Goal: Information Seeking & Learning: Find specific fact

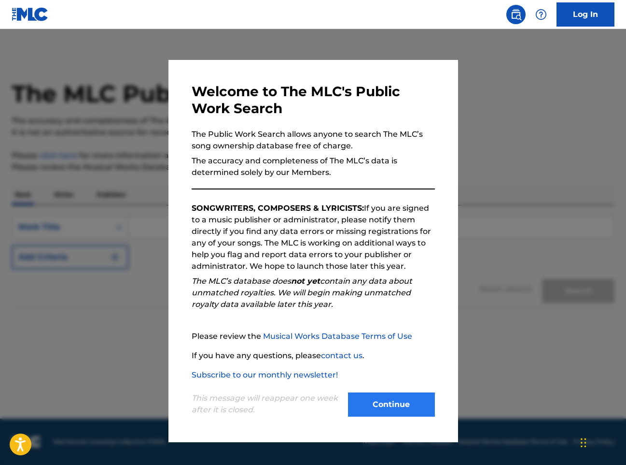
click at [381, 408] on button "Continue" at bounding box center [391, 404] width 87 height 24
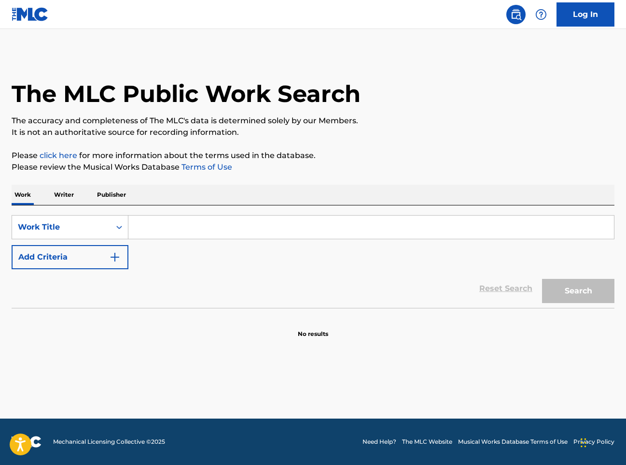
click at [253, 231] on input "Search Form" at bounding box center [371, 226] width 486 height 23
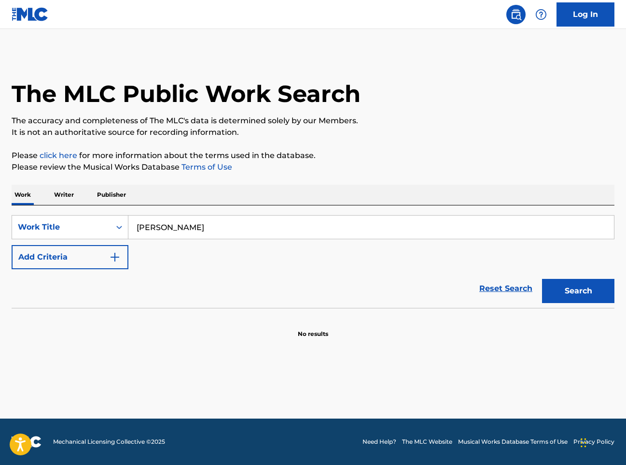
type input "[PERSON_NAME]"
click at [71, 196] on p "Writer" at bounding box center [64, 194] width 26 height 20
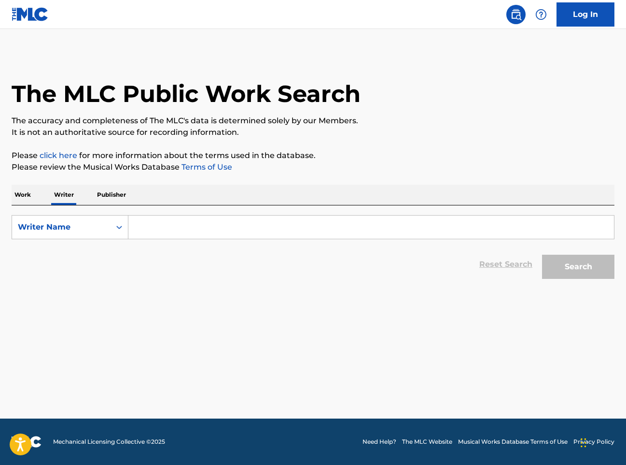
click at [191, 226] on input "Search Form" at bounding box center [371, 226] width 486 height 23
type input "[PERSON_NAME]"
click at [579, 267] on button "Search" at bounding box center [578, 266] width 72 height 24
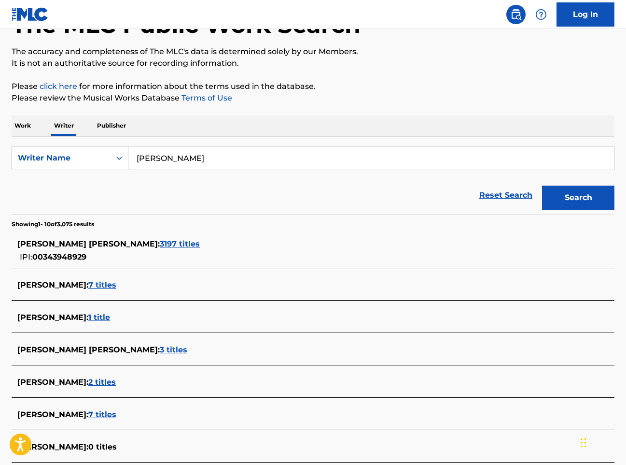
scroll to position [127, 0]
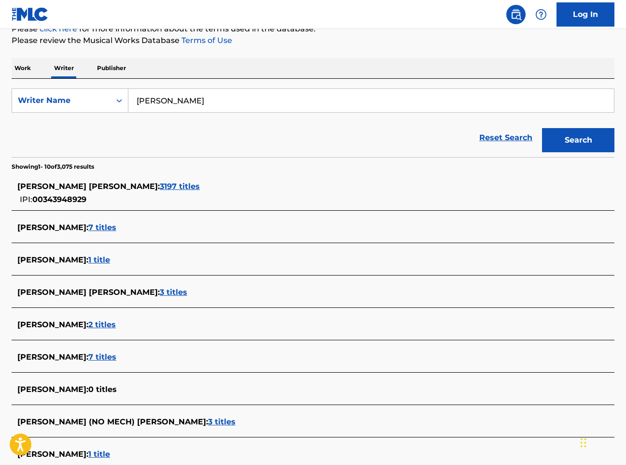
click at [20, 77] on p "Work" at bounding box center [23, 68] width 22 height 20
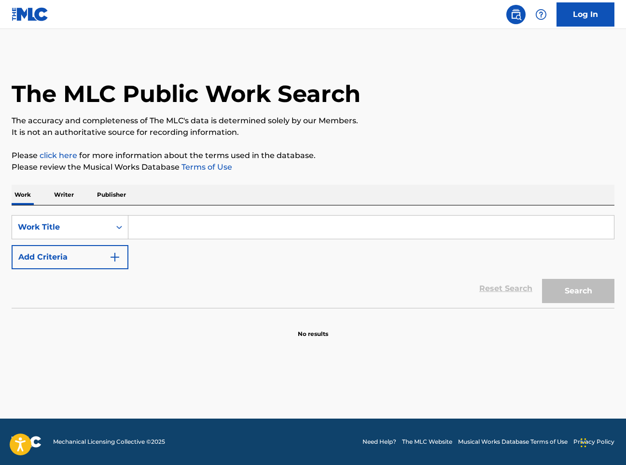
click at [179, 229] on input "Search Form" at bounding box center [371, 226] width 486 height 23
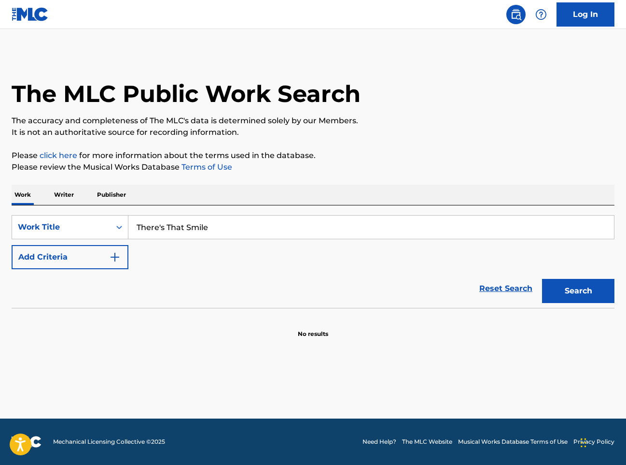
click at [579, 291] on button "Search" at bounding box center [578, 291] width 72 height 24
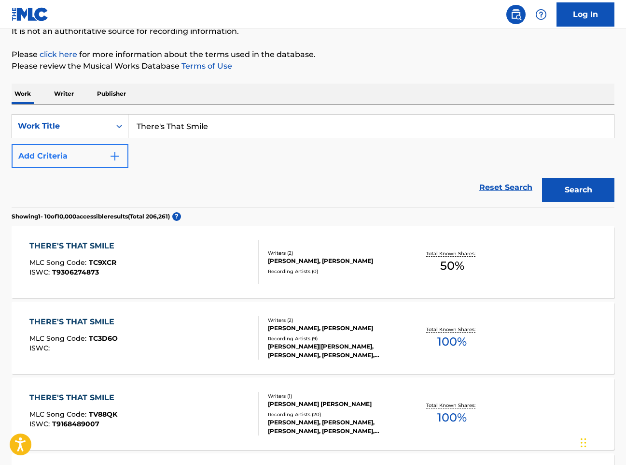
scroll to position [77, 0]
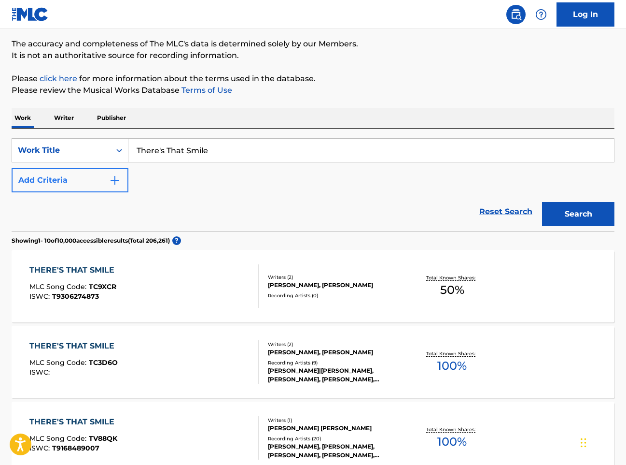
click at [91, 180] on button "Add Criteria" at bounding box center [70, 180] width 117 height 24
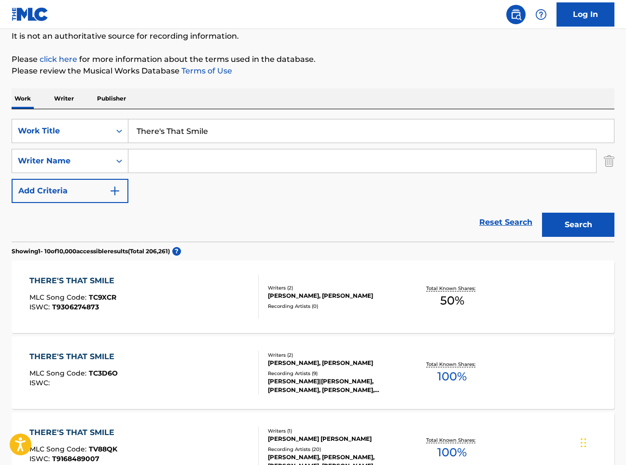
scroll to position [83, 0]
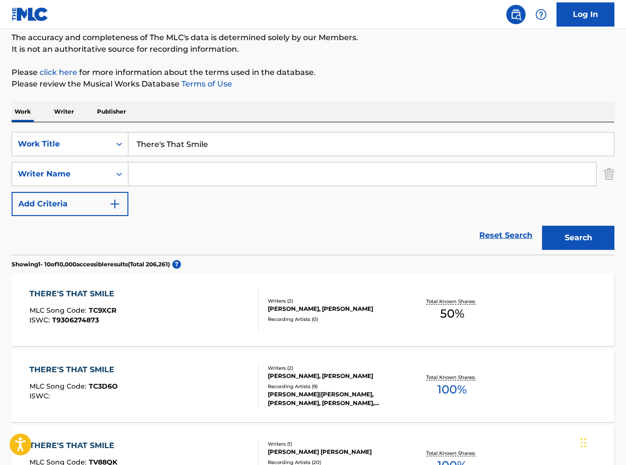
click at [176, 140] on input "There's That Smile" at bounding box center [371, 143] width 486 height 23
type input "Life of The Party"
click at [579, 238] on button "Search" at bounding box center [578, 238] width 72 height 24
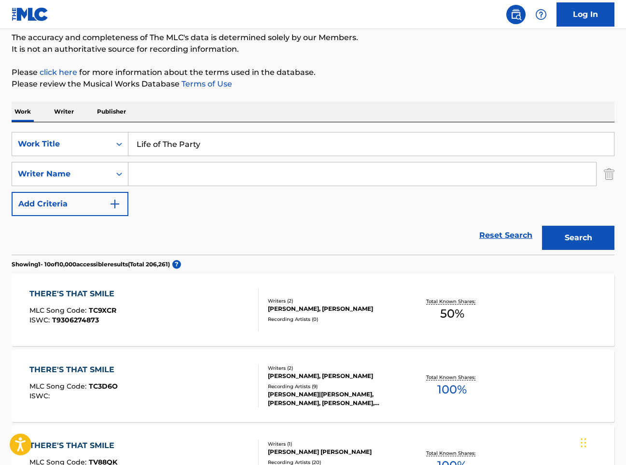
scroll to position [0, 0]
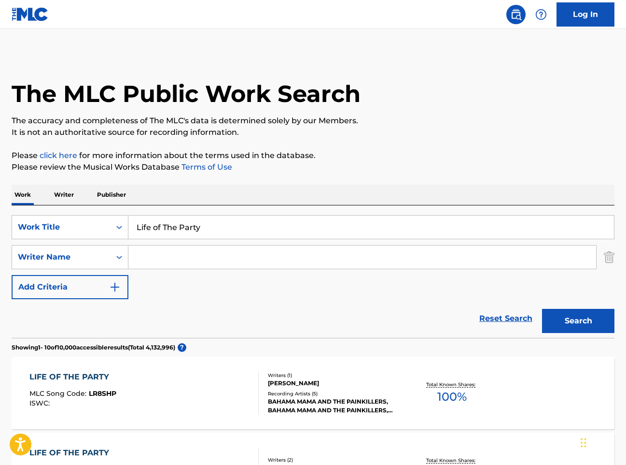
click at [159, 260] on input "Search Form" at bounding box center [362, 256] width 468 height 23
type input "[PERSON_NAME]"
click at [579, 321] on button "Search" at bounding box center [578, 321] width 72 height 24
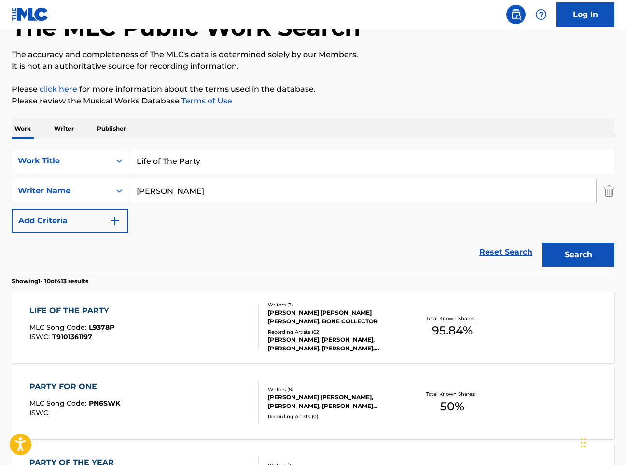
scroll to position [71, 0]
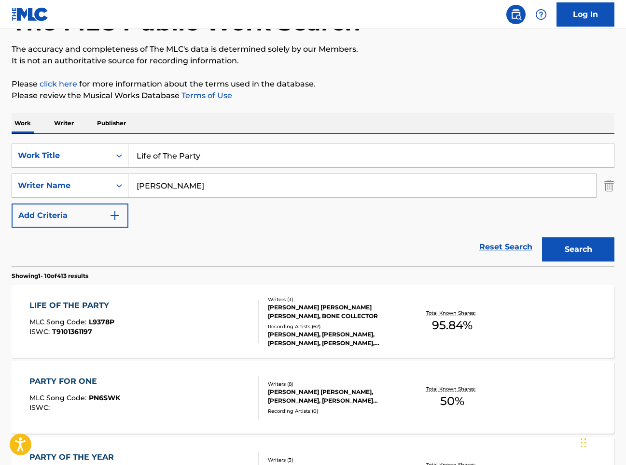
click at [130, 326] on div "LIFE OF THE PARTY MLC Song Code : L9378P ISWC : T9101361197" at bounding box center [143, 320] width 229 height 43
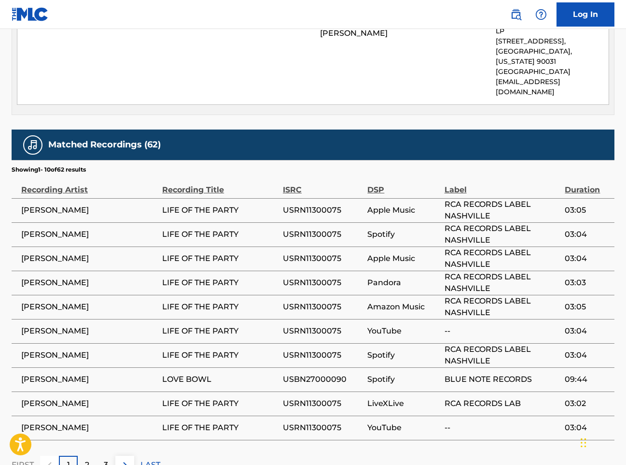
scroll to position [1168, 0]
